Goal: Task Accomplishment & Management: Complete application form

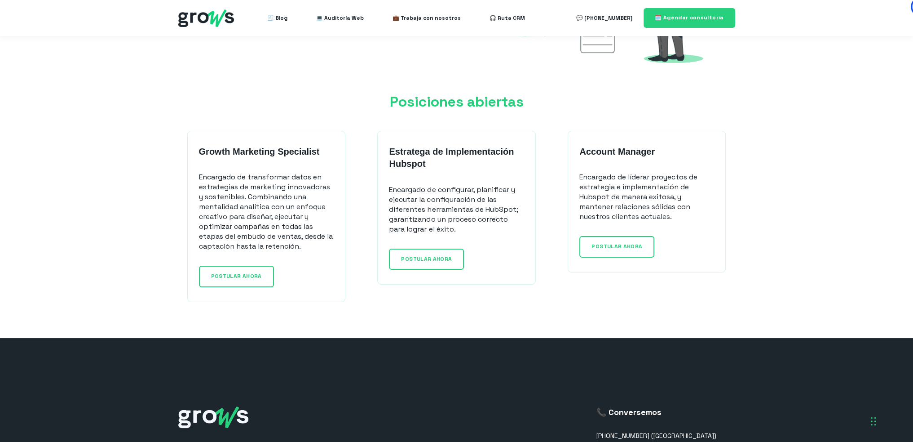
scroll to position [674, 0]
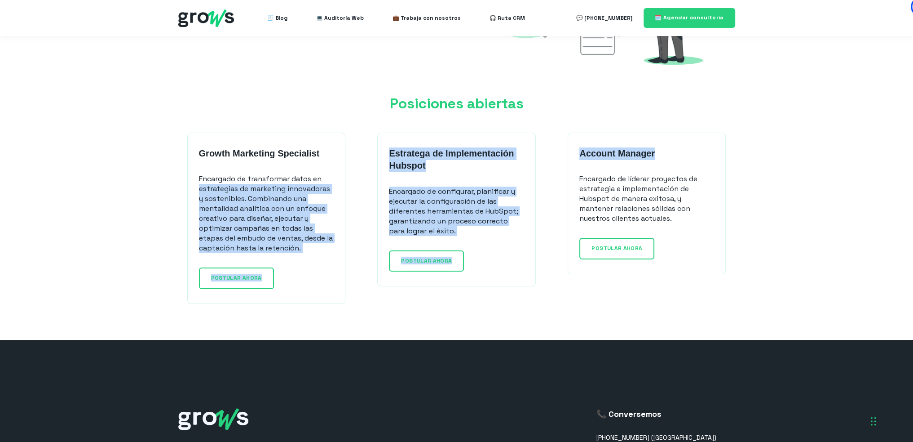
drag, startPoint x: 503, startPoint y: 183, endPoint x: 332, endPoint y: 169, distance: 170.8
click at [332, 169] on div "Growth Marketing Specialist Encargado de transformar datos en estrategias de ma…" at bounding box center [456, 218] width 557 height 171
click at [465, 287] on div "Growth Marketing Specialist Encargado de transformar datos en estrategias de ma…" at bounding box center [456, 218] width 557 height 171
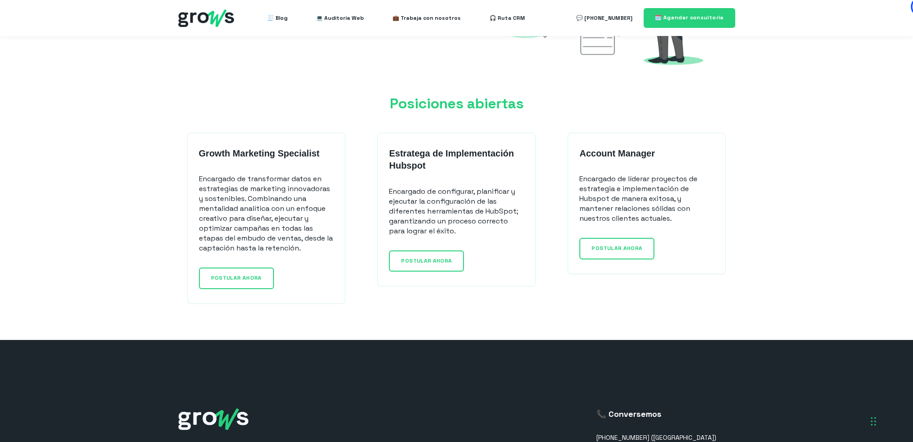
click at [505, 106] on span "Posiciones abiertas" at bounding box center [457, 103] width 134 height 18
click at [438, 261] on span "POSTULAR AHORA" at bounding box center [426, 260] width 51 height 7
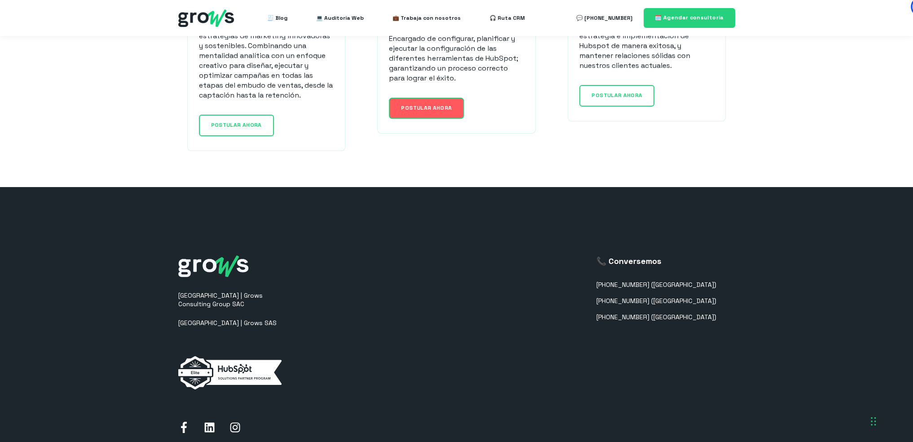
scroll to position [853, 0]
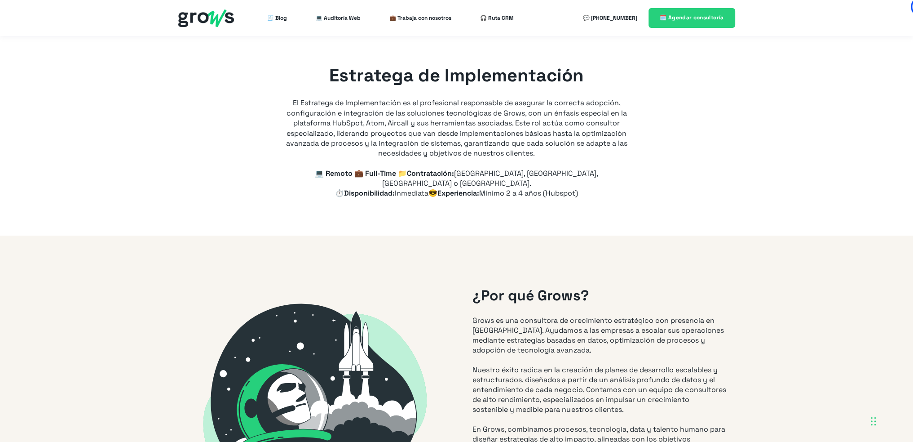
type input "+57"
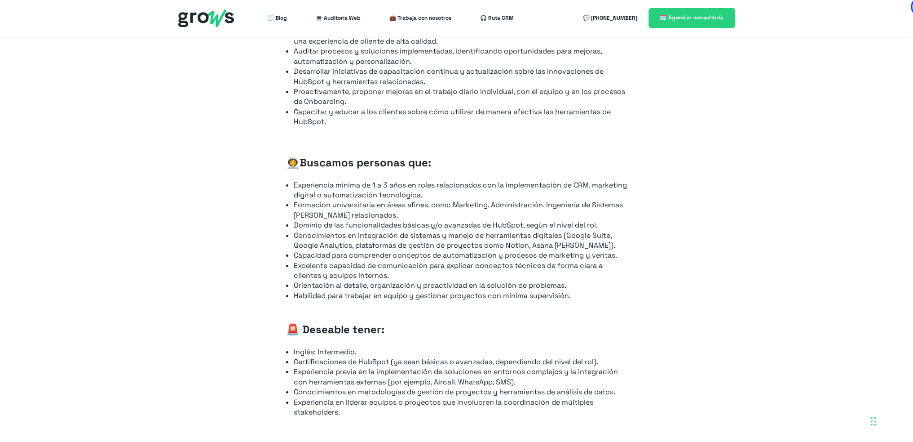
scroll to position [719, 0]
